Goal: Communication & Community: Answer question/provide support

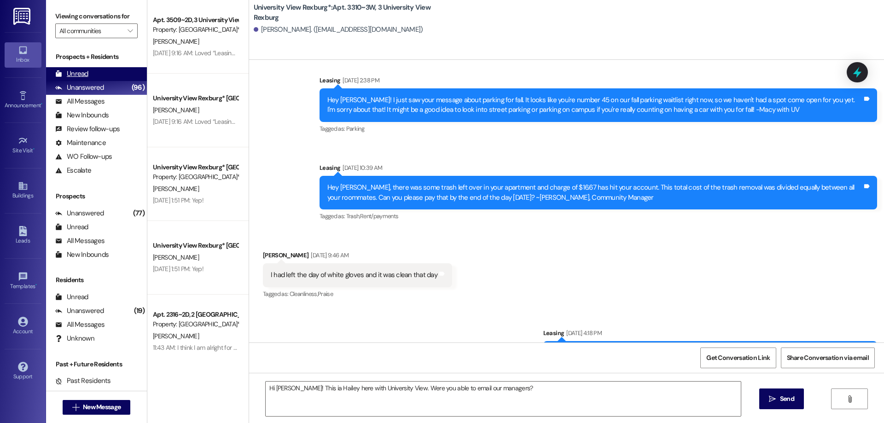
click at [91, 71] on div "Unread (0)" at bounding box center [96, 74] width 101 height 14
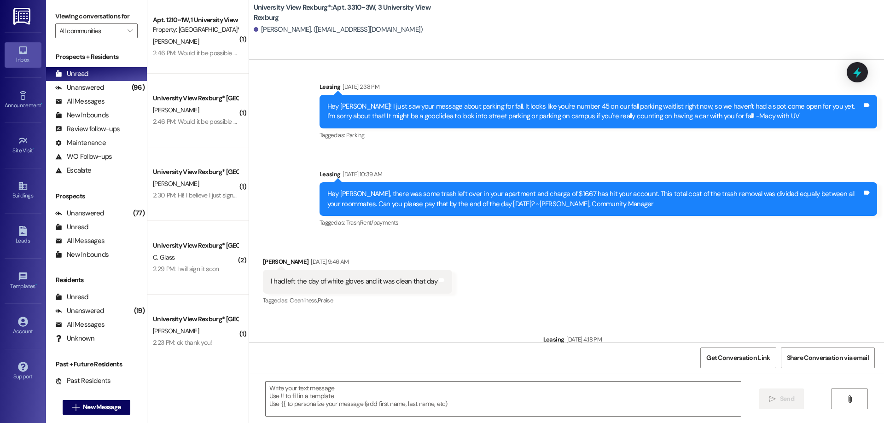
scroll to position [15046, 0]
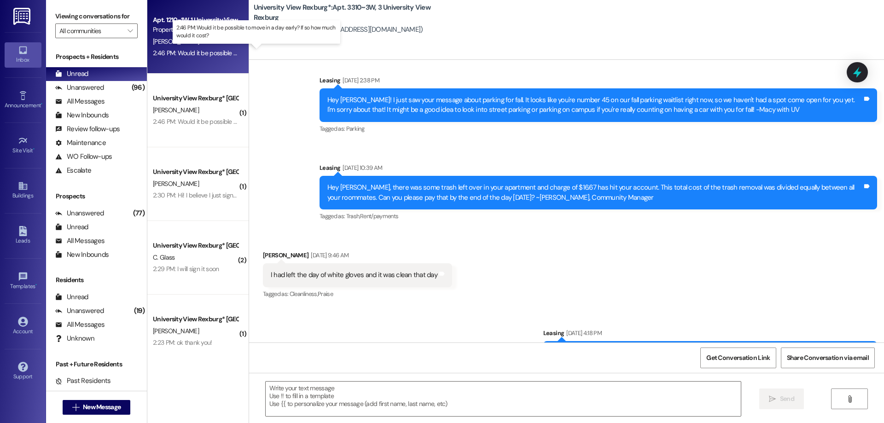
click at [176, 50] on div "2:46 PM: Would it be possible to move in a day early? If so how much would it c…" at bounding box center [264, 53] width 223 height 8
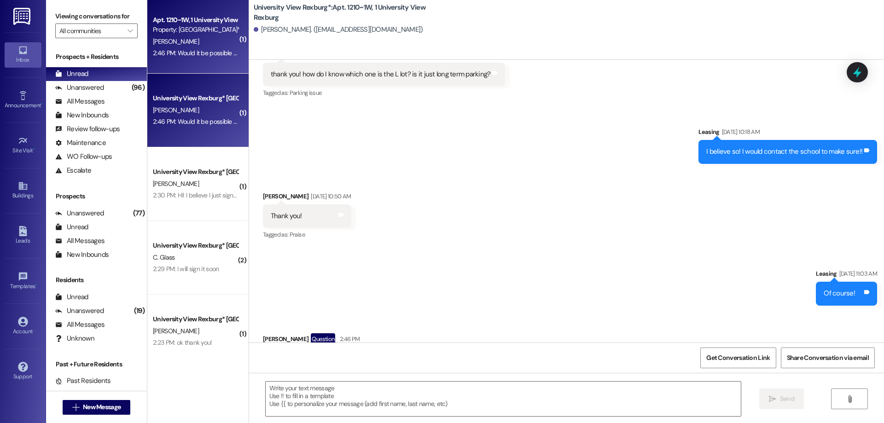
scroll to position [18402, 0]
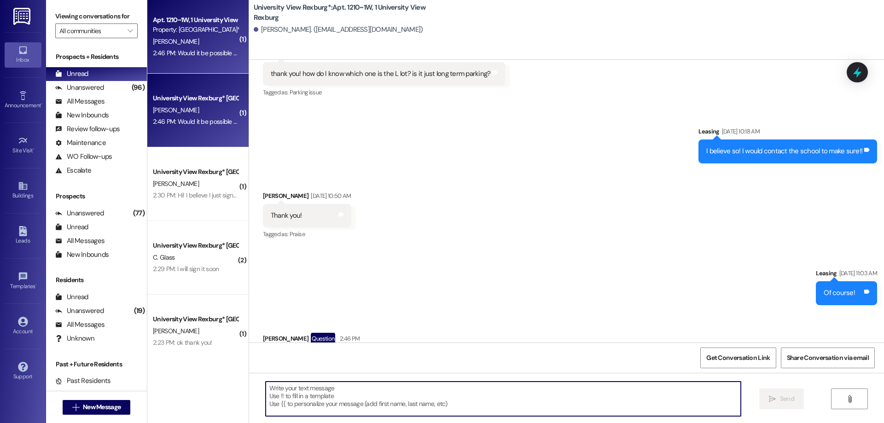
click at [331, 398] on textarea at bounding box center [503, 399] width 475 height 35
type textarea "y"
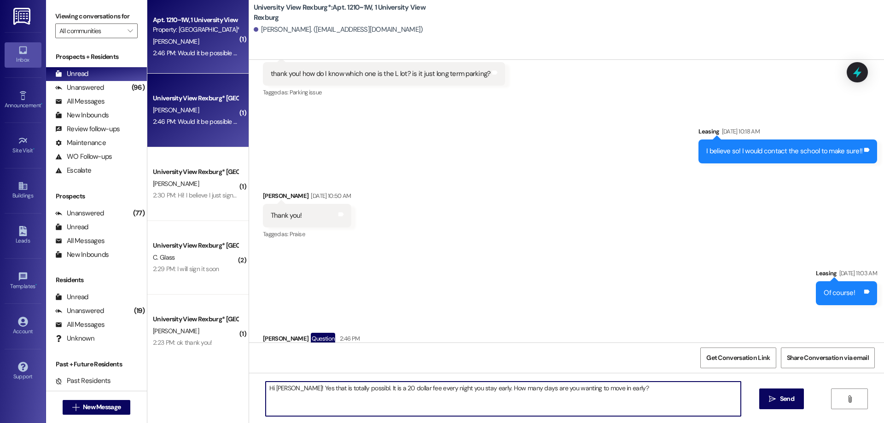
drag, startPoint x: 357, startPoint y: 388, endPoint x: 365, endPoint y: 412, distance: 24.6
click at [358, 391] on textarea "Hi [PERSON_NAME]! Yes that is totally possibl. It is a 20 dollar fee every nigh…" at bounding box center [503, 399] width 475 height 35
click at [419, 397] on textarea "Hi [PERSON_NAME]! Yes that is totally possible It is a 20 dollar fee every nigh…" at bounding box center [503, 399] width 475 height 35
click at [359, 386] on textarea "Hi [PERSON_NAME]! Yes that is totally possible It is a 20 dollar fee every nigh…" at bounding box center [503, 399] width 475 height 35
type textarea "Hi [PERSON_NAME]! Yes that is totally possible. It is a 20 dollar fee every nig…"
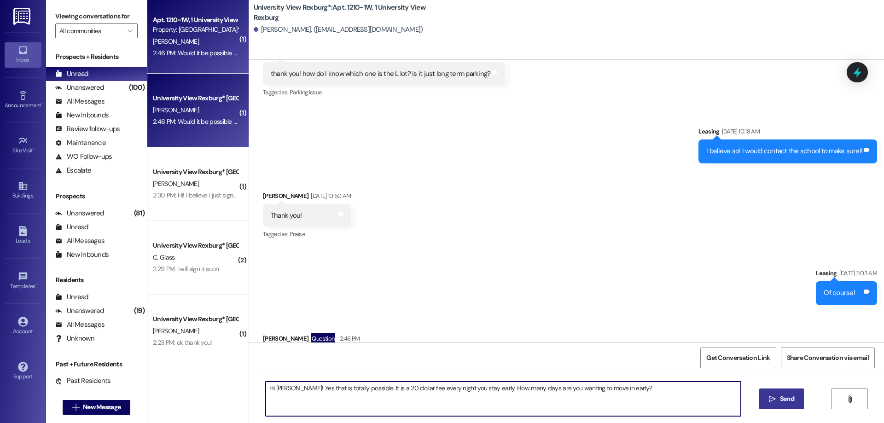
click at [776, 404] on button " Send" at bounding box center [781, 399] width 45 height 21
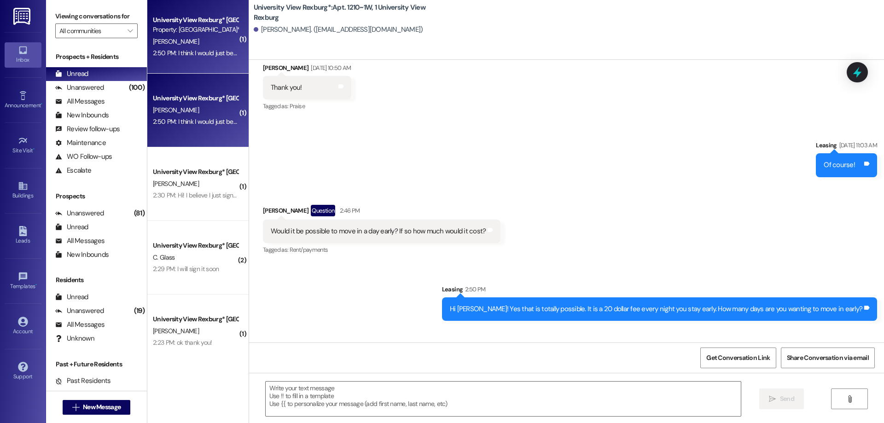
scroll to position [18530, 0]
click at [301, 395] on textarea at bounding box center [503, 399] width 475 height 35
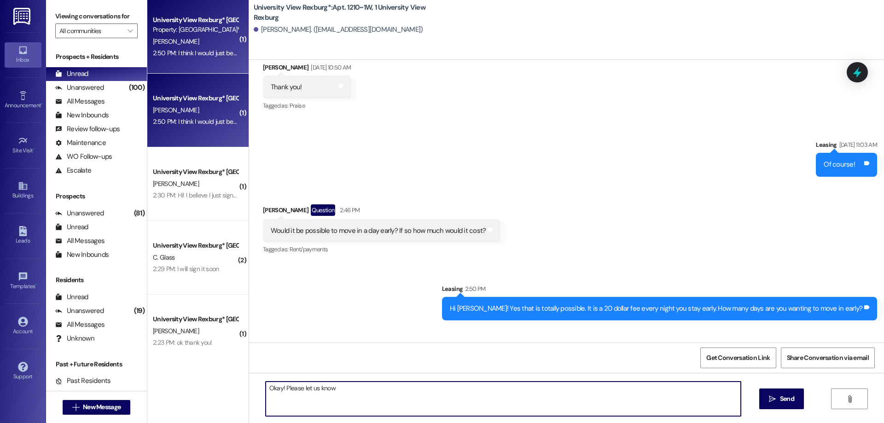
type textarea "Okay! Please let us know"
